Goal: Task Accomplishment & Management: Complete application form

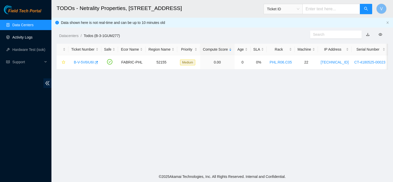
click at [12, 37] on link "Activity Logs" at bounding box center [22, 37] width 20 height 4
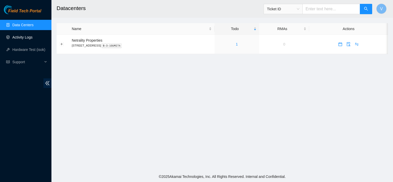
click at [12, 37] on link "Activity Logs" at bounding box center [22, 37] width 20 height 4
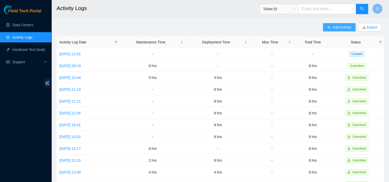
click at [335, 30] on span "Add Activity" at bounding box center [342, 27] width 19 height 6
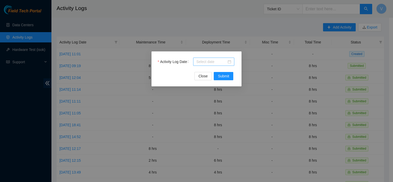
click at [230, 61] on div at bounding box center [213, 62] width 35 height 6
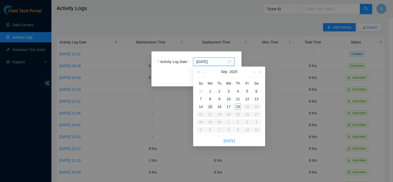
type input "2025-09-15"
click at [210, 108] on div "15" at bounding box center [210, 107] width 6 height 6
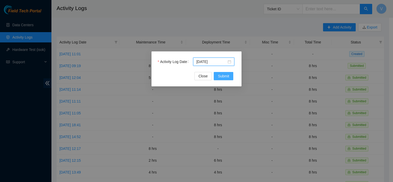
click at [223, 78] on span "Submit" at bounding box center [223, 76] width 11 height 6
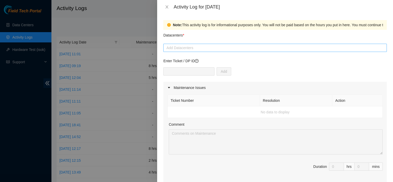
click at [182, 45] on div at bounding box center [274, 48] width 221 height 6
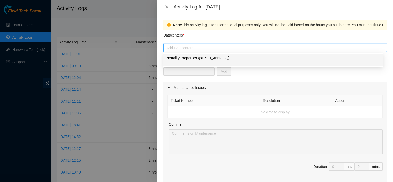
click at [190, 62] on div "Netrality Properties ( 401 N. Broad (Philadelphia) )" at bounding box center [272, 60] width 213 height 10
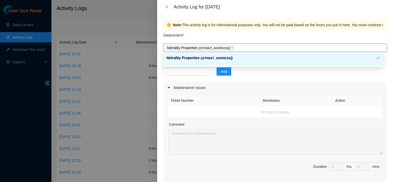
click at [244, 80] on div "Add" at bounding box center [274, 74] width 223 height 14
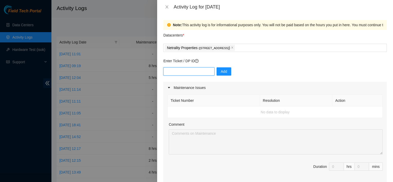
click at [192, 73] on input "text" at bounding box center [188, 71] width 51 height 8
click at [165, 5] on icon "close" at bounding box center [167, 7] width 4 height 4
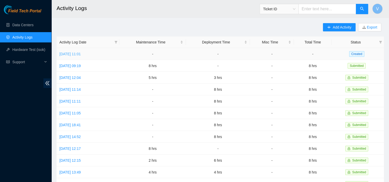
click at [81, 53] on link "Wed, 17 Sep 2025 11:01" at bounding box center [69, 54] width 21 height 4
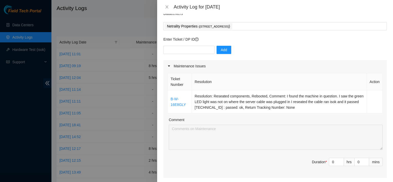
scroll to position [10, 0]
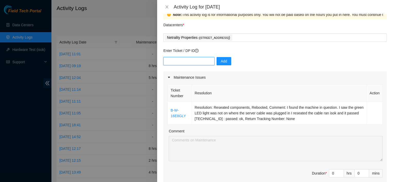
click at [181, 62] on input "text" at bounding box center [188, 61] width 51 height 8
paste input "DP81320"
type input "DP81320"
click at [224, 62] on button "Add" at bounding box center [223, 61] width 15 height 8
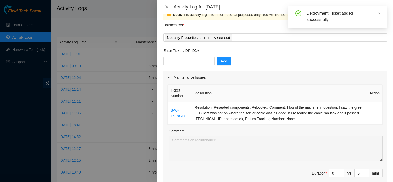
click at [379, 15] on span at bounding box center [379, 13] width 4 height 4
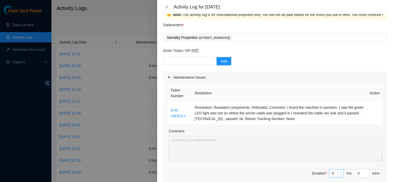
type input "1"
click at [340, 171] on icon "up" at bounding box center [341, 172] width 2 height 2
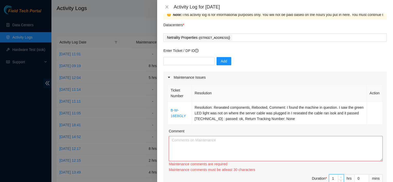
type input "2"
click at [338, 174] on div "2 hrs" at bounding box center [342, 178] width 26 height 8
click at [261, 139] on textarea "Comment" at bounding box center [276, 148] width 214 height 25
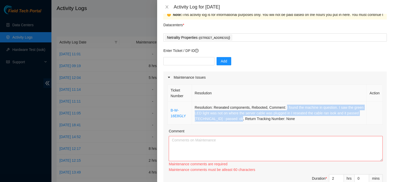
drag, startPoint x: 283, startPoint y: 108, endPoint x: 248, endPoint y: 122, distance: 37.9
click at [248, 122] on td "Resolution: Reseated components, Rebooted, Comment: I found the machine in ques…" at bounding box center [279, 113] width 175 height 23
copy td "I found the machine in question. I saw the green LED light was not on where the…"
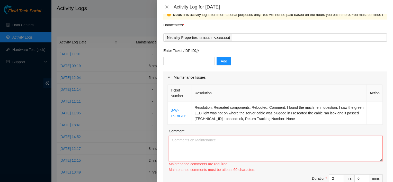
click at [239, 142] on textarea "Comment" at bounding box center [276, 148] width 214 height 25
paste textarea "I found the machine in question. I saw the green LED light was not on where the…"
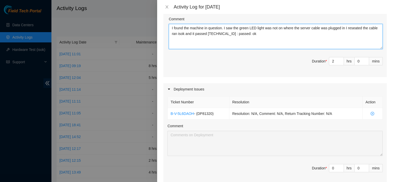
scroll to position [123, 0]
type textarea "I found the machine in question. I saw the green LED light was not on where the…"
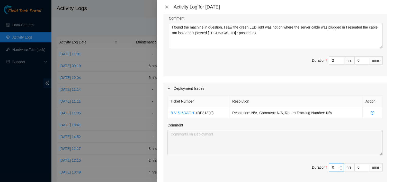
type input "1"
type input "3"
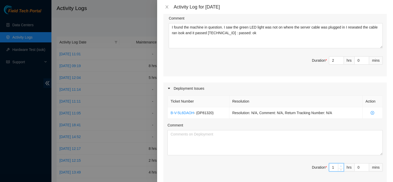
click at [340, 165] on icon "up" at bounding box center [341, 166] width 2 height 2
type input "2"
type input "4"
click at [340, 165] on icon "up" at bounding box center [341, 166] width 2 height 2
type input "3"
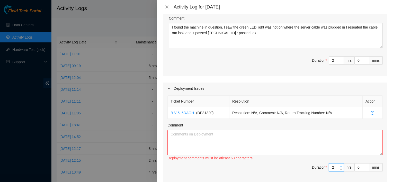
type input "5"
click at [340, 165] on icon "up" at bounding box center [341, 166] width 2 height 2
type input "4"
type input "6"
click at [340, 165] on icon "up" at bounding box center [341, 166] width 2 height 2
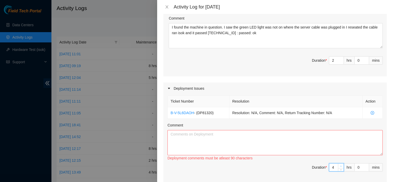
type input "5"
type input "7"
click at [340, 165] on icon "up" at bounding box center [341, 166] width 2 height 2
type input "6"
type input "8"
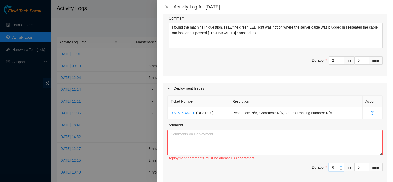
click at [340, 165] on icon "up" at bounding box center [341, 166] width 2 height 2
click at [278, 134] on textarea "Comment" at bounding box center [274, 142] width 215 height 25
type textarea "R"
click at [249, 135] on textarea "I helped removed servers from the rack R01.C06. it was twenty-six" at bounding box center [274, 142] width 215 height 25
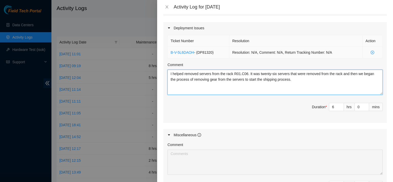
scroll to position [257, 0]
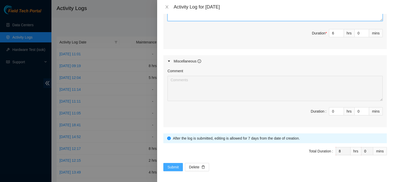
type textarea "I helped removed servers from the rack R01.C06. It was twenty-six servers that …"
click at [173, 168] on span "Submit" at bounding box center [172, 167] width 11 height 6
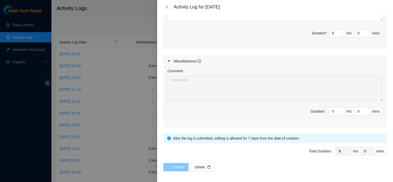
scroll to position [0, 0]
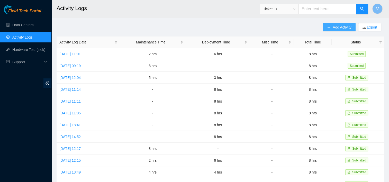
click at [330, 26] on icon "plus" at bounding box center [329, 27] width 4 height 4
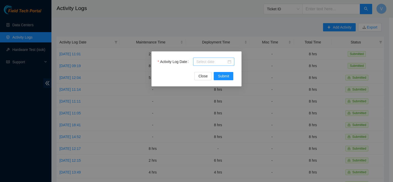
click at [211, 62] on input "Activity Log Date" at bounding box center [211, 62] width 30 height 6
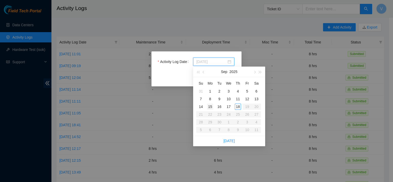
type input "2025-09-15"
click at [210, 109] on div "15" at bounding box center [210, 107] width 6 height 6
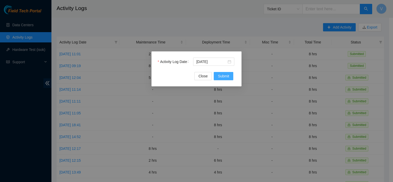
click at [223, 78] on span "Submit" at bounding box center [223, 76] width 11 height 6
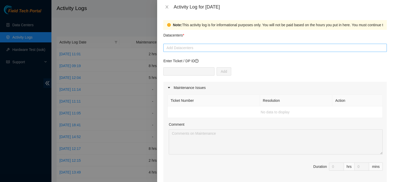
click at [196, 48] on div at bounding box center [274, 48] width 221 height 6
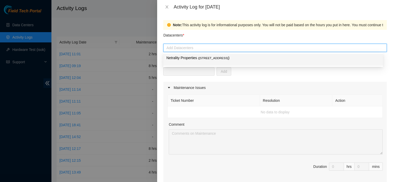
click at [196, 61] on p "Netrality Properties ( 401 N. Broad (Philadelphia) )" at bounding box center [272, 58] width 213 height 6
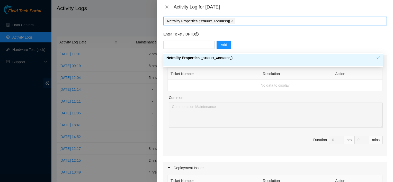
scroll to position [30, 0]
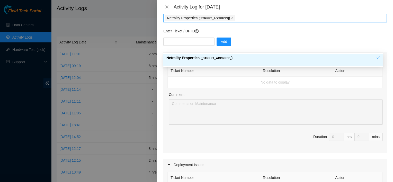
click at [229, 124] on div "Ticket Number Resolution Action No data to display Comment Duration 0 hrs 0 mins" at bounding box center [274, 108] width 223 height 89
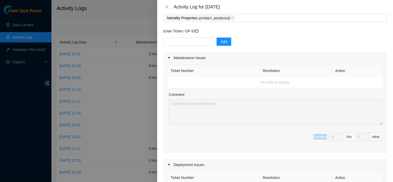
click at [229, 124] on div "Ticket Number Resolution Action No data to display Comment Duration 0 hrs 0 mins" at bounding box center [274, 108] width 223 height 89
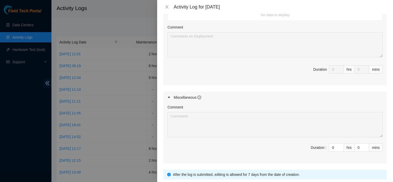
scroll to position [205, 0]
type input "1"
click at [339, 144] on span "up" at bounding box center [340, 145] width 3 height 3
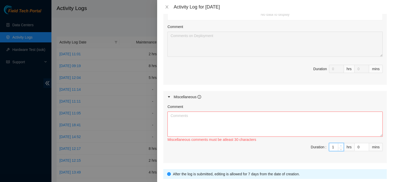
type input "2"
click at [339, 144] on span "up" at bounding box center [340, 145] width 3 height 3
type input "3"
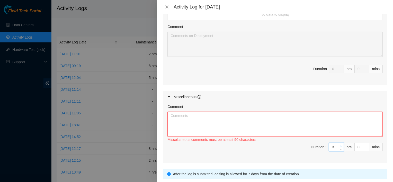
click at [339, 144] on span "up" at bounding box center [340, 145] width 3 height 3
type input "4"
click at [339, 144] on span "up" at bounding box center [340, 145] width 3 height 3
type input "1"
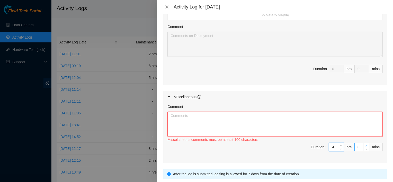
type input "1"
type input "2"
click at [365, 145] on icon "up" at bounding box center [366, 146] width 2 height 2
type input "3"
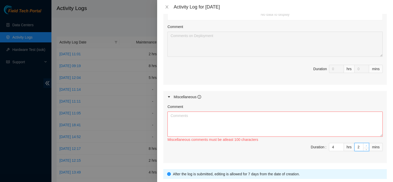
type input "3"
type input "4"
click at [365, 145] on icon "up" at bounding box center [366, 146] width 2 height 2
type input "5"
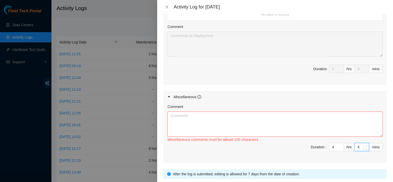
type input "5"
click at [365, 145] on icon "up" at bounding box center [366, 146] width 2 height 2
type input "6"
click at [365, 145] on icon "up" at bounding box center [366, 146] width 2 height 2
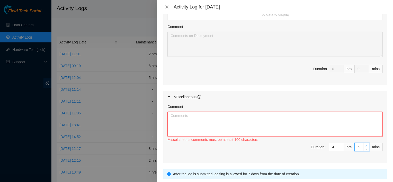
type input "7"
click at [365, 145] on icon "up" at bounding box center [366, 146] width 2 height 2
type input "8"
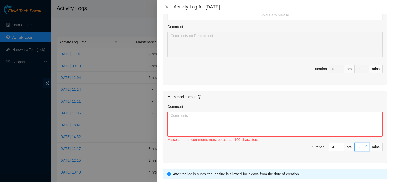
click at [365, 145] on icon "up" at bounding box center [366, 146] width 2 height 2
type input "9"
click at [365, 145] on icon "up" at bounding box center [366, 146] width 2 height 2
type input "10"
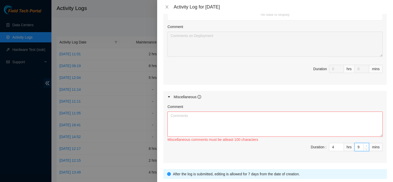
type input "10"
click at [365, 145] on icon "up" at bounding box center [366, 146] width 2 height 2
type input "11"
click at [365, 145] on icon "up" at bounding box center [366, 146] width 2 height 2
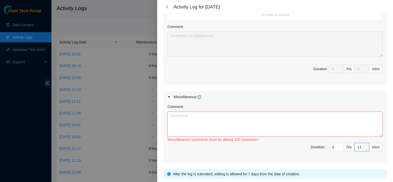
type input "12"
click at [365, 145] on icon "up" at bounding box center [366, 146] width 2 height 2
type input "13"
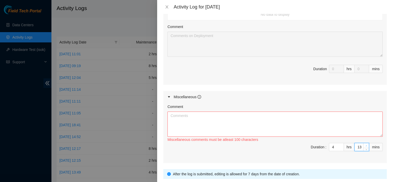
click at [365, 145] on icon "up" at bounding box center [366, 146] width 2 height 2
type input "14"
click at [365, 145] on icon "up" at bounding box center [366, 146] width 2 height 2
type input "15"
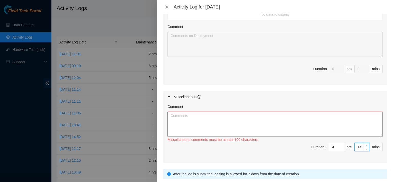
type input "15"
click at [365, 145] on icon "up" at bounding box center [366, 146] width 2 height 2
type input "16"
click at [365, 145] on icon "up" at bounding box center [366, 146] width 2 height 2
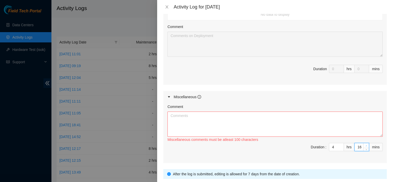
type input "17"
click at [365, 145] on icon "up" at bounding box center [366, 146] width 2 height 2
type input "18"
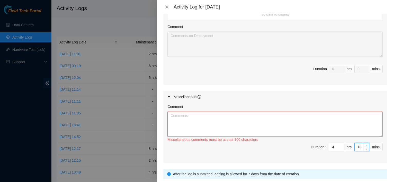
click at [365, 145] on icon "up" at bounding box center [366, 146] width 2 height 2
type input "19"
click at [365, 145] on icon "up" at bounding box center [366, 146] width 2 height 2
type input "20"
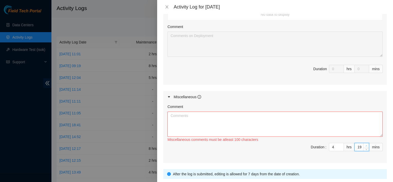
type input "20"
click at [365, 145] on icon "up" at bounding box center [366, 146] width 2 height 2
type input "21"
click at [365, 145] on icon "up" at bounding box center [366, 146] width 2 height 2
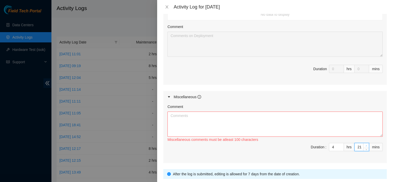
type input "22"
click at [365, 145] on icon "up" at bounding box center [366, 146] width 2 height 2
type input "23"
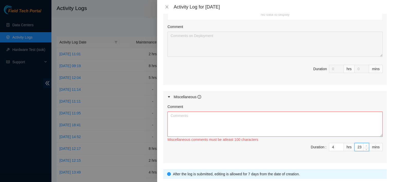
click at [365, 145] on icon "up" at bounding box center [366, 146] width 2 height 2
type input "24"
click at [365, 145] on icon "up" at bounding box center [366, 146] width 2 height 2
type input "25"
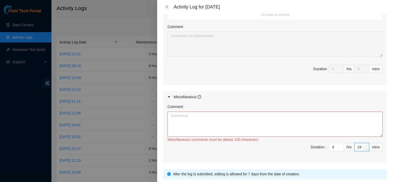
type input "25"
click at [365, 145] on icon "up" at bounding box center [366, 146] width 2 height 2
type input "26"
click at [365, 145] on icon "up" at bounding box center [366, 146] width 2 height 2
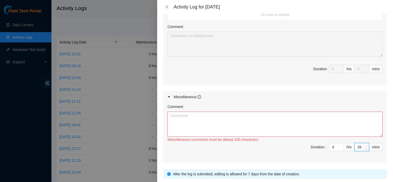
type input "27"
click at [365, 145] on icon "up" at bounding box center [366, 146] width 2 height 2
type input "28"
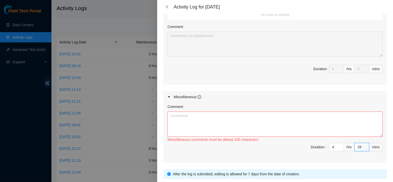
click at [365, 145] on icon "up" at bounding box center [366, 146] width 2 height 2
type input "29"
click at [365, 145] on icon "up" at bounding box center [366, 146] width 2 height 2
type input "30"
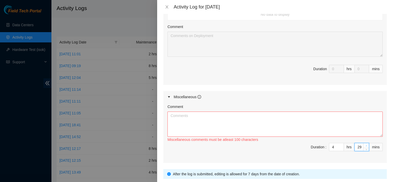
type input "30"
click at [365, 145] on icon "up" at bounding box center [366, 146] width 2 height 2
click at [267, 113] on textarea "Comment" at bounding box center [274, 124] width 215 height 25
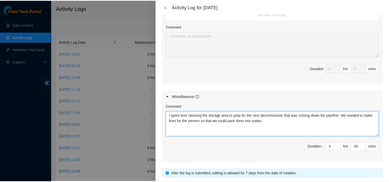
scroll to position [240, 0]
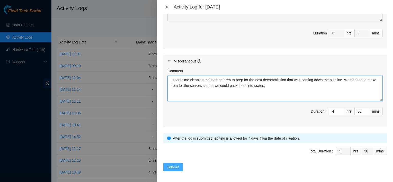
type textarea "I spent time cleaning the storage area to prep for the next decommission that w…"
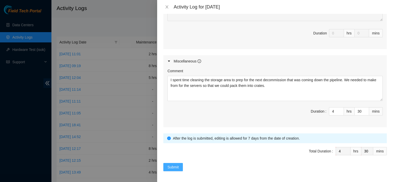
click at [171, 167] on span "Submit" at bounding box center [172, 167] width 11 height 6
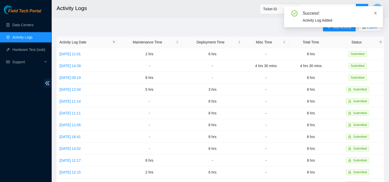
click at [374, 15] on span at bounding box center [375, 13] width 4 height 4
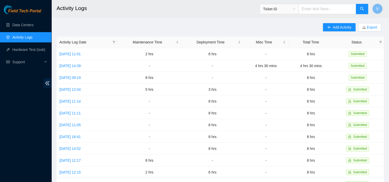
click at [262, 24] on div "Add Activity Export Activity Log Date Maintenance Time Deployment Time Misc Tim…" at bounding box center [220, 162] width 327 height 278
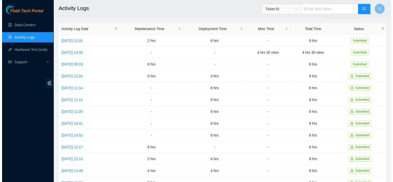
scroll to position [0, 0]
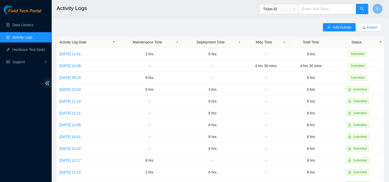
click at [167, 19] on main "Activity Logs Ticket ID V Add Activity Export Activity Log Date Maintenance Tim…" at bounding box center [219, 153] width 337 height 306
click at [335, 24] on span "Add Activity" at bounding box center [342, 27] width 19 height 6
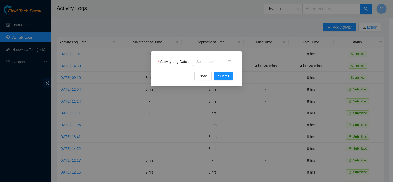
click at [218, 65] on div at bounding box center [213, 62] width 41 height 8
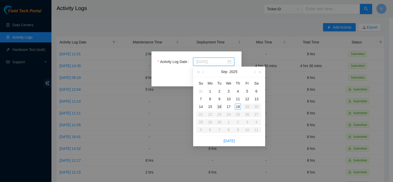
type input "2025-09-16"
click at [221, 107] on div "16" at bounding box center [219, 107] width 6 height 6
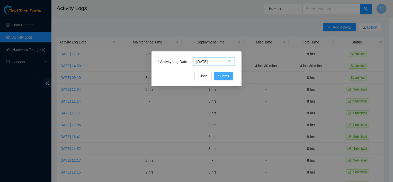
click at [221, 72] on button "Submit" at bounding box center [224, 76] width 20 height 8
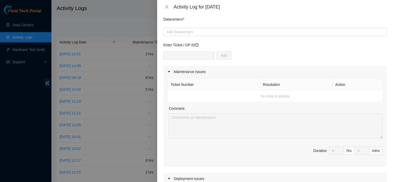
scroll to position [16, 0]
click at [217, 33] on div at bounding box center [274, 31] width 221 height 6
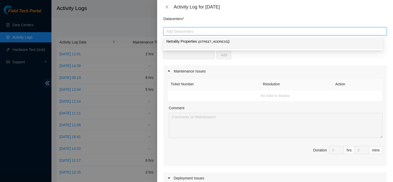
click at [213, 43] on span "( 401 N. Broad (Philadelphia)" at bounding box center [213, 41] width 30 height 3
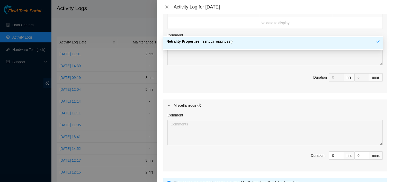
scroll to position [197, 0]
click at [329, 154] on input "0" at bounding box center [336, 155] width 14 height 8
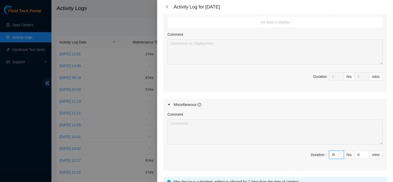
type input "0"
type input "7"
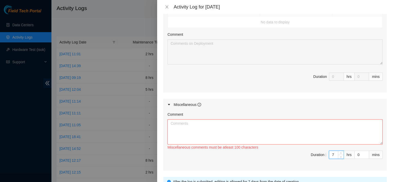
type input "7"
click at [294, 126] on textarea "Comment" at bounding box center [274, 131] width 215 height 25
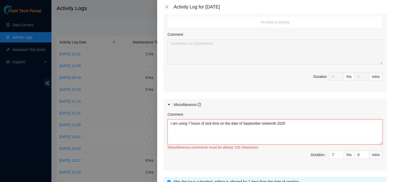
click at [297, 132] on textarea "I am using 7 hours of sick time on the date of September sixteenth 2025" at bounding box center [274, 131] width 215 height 25
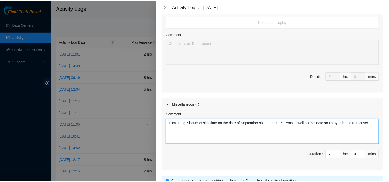
scroll to position [240, 0]
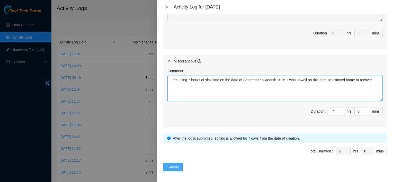
type textarea "I am using 7 hours of sick time on the date of September sixteenth 2025. I was …"
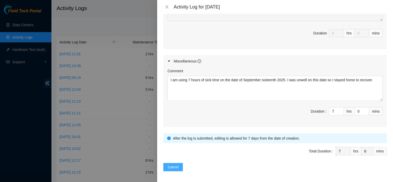
click at [173, 164] on span "Submit" at bounding box center [172, 167] width 11 height 6
